Goal: Transaction & Acquisition: Purchase product/service

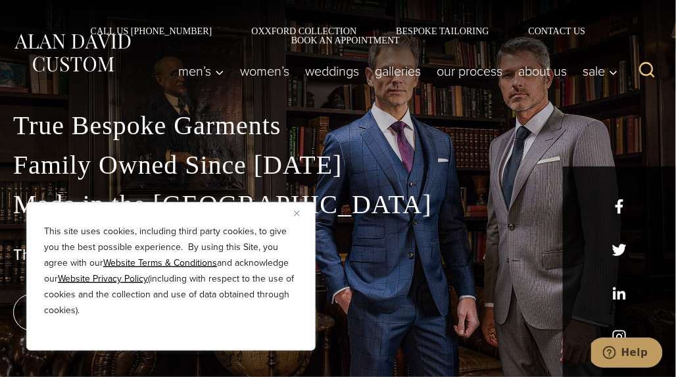
click at [297, 214] on img "Close" at bounding box center [297, 214] width 6 height 6
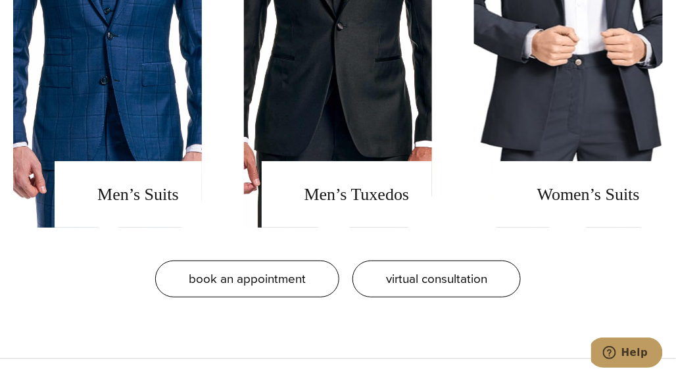
scroll to position [1153, 0]
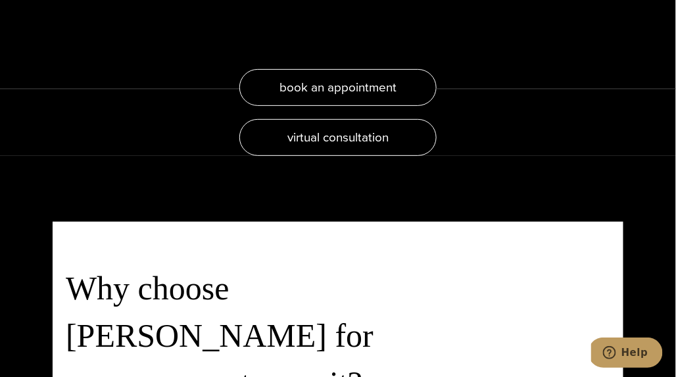
scroll to position [2414, 0]
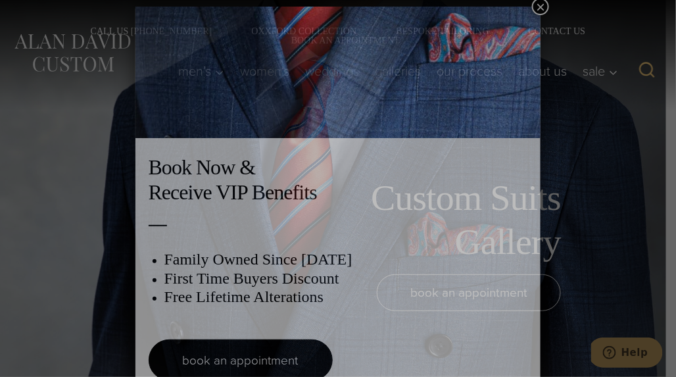
scroll to position [7, 0]
